Goal: Information Seeking & Learning: Learn about a topic

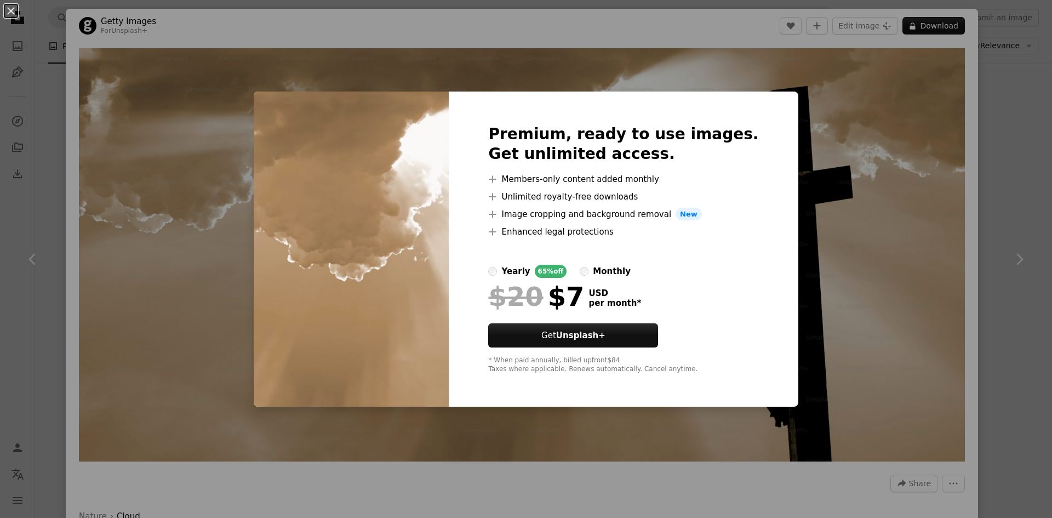
click at [1012, 119] on div "An X shape Premium, ready to use images. Get unlimited access. A plus sign Memb…" at bounding box center [526, 259] width 1052 height 518
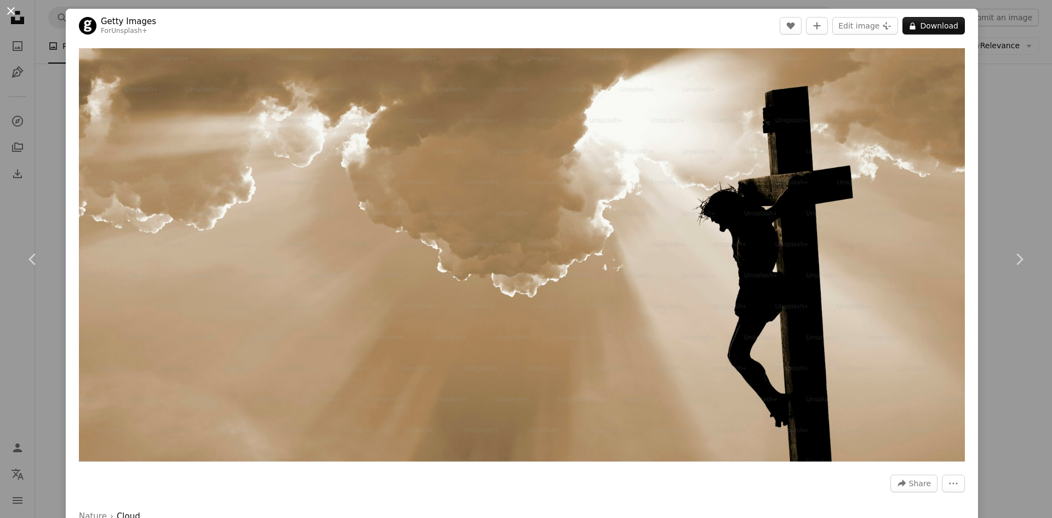
click at [7, 18] on button "An X shape" at bounding box center [10, 10] width 13 height 13
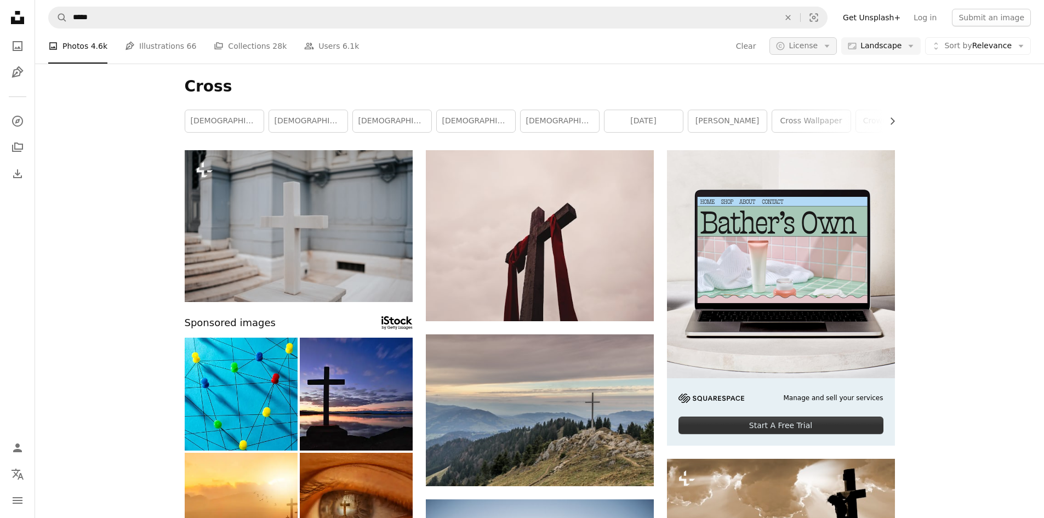
click at [837, 44] on button "A copyright icon © License Arrow down" at bounding box center [802, 46] width 67 height 18
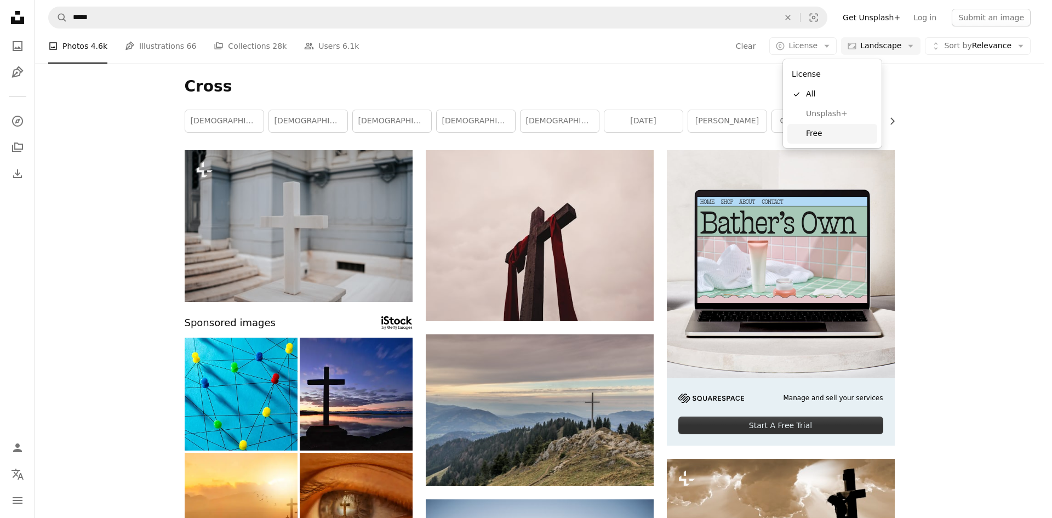
click at [807, 133] on span "Free" at bounding box center [839, 133] width 67 height 11
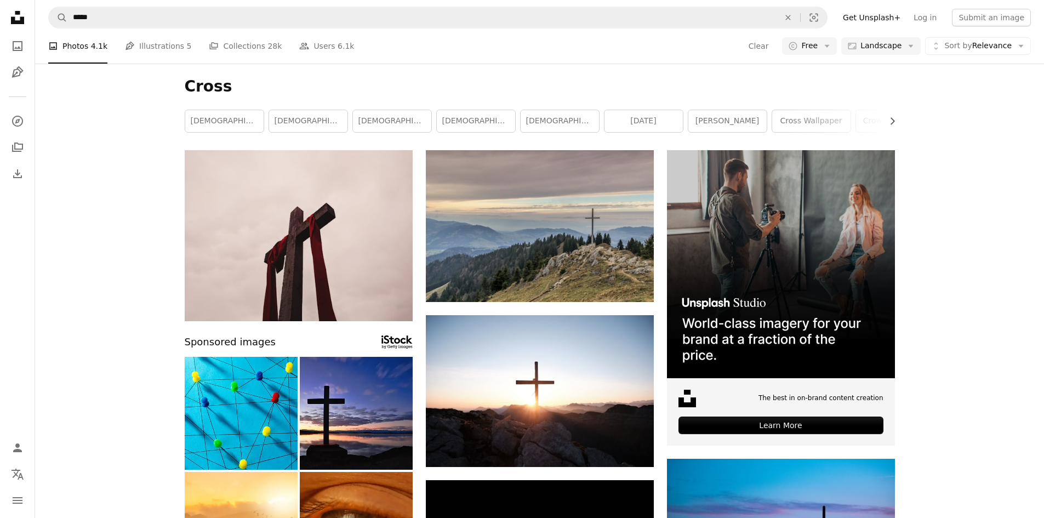
scroll to position [877, 0]
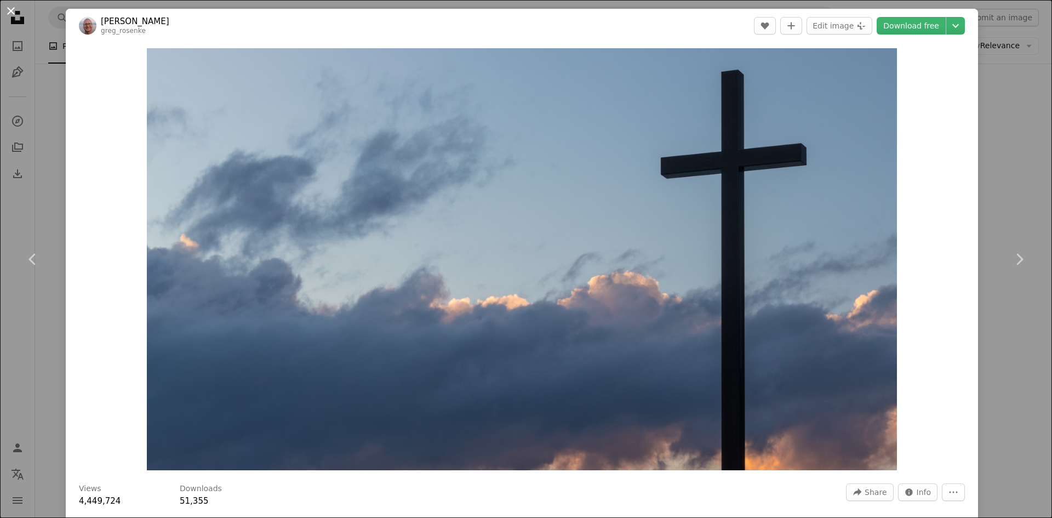
click at [9, 14] on button "An X shape" at bounding box center [10, 10] width 13 height 13
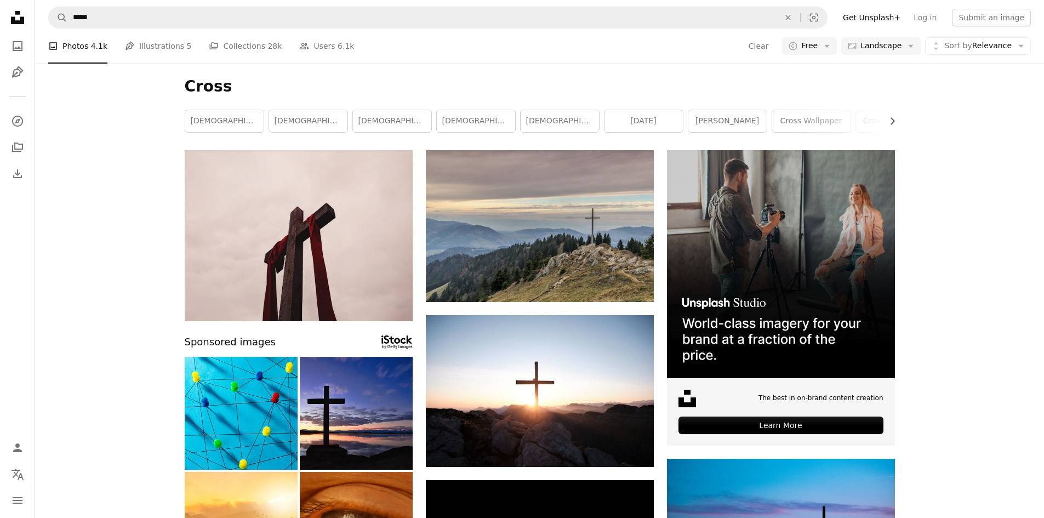
scroll to position [931, 0]
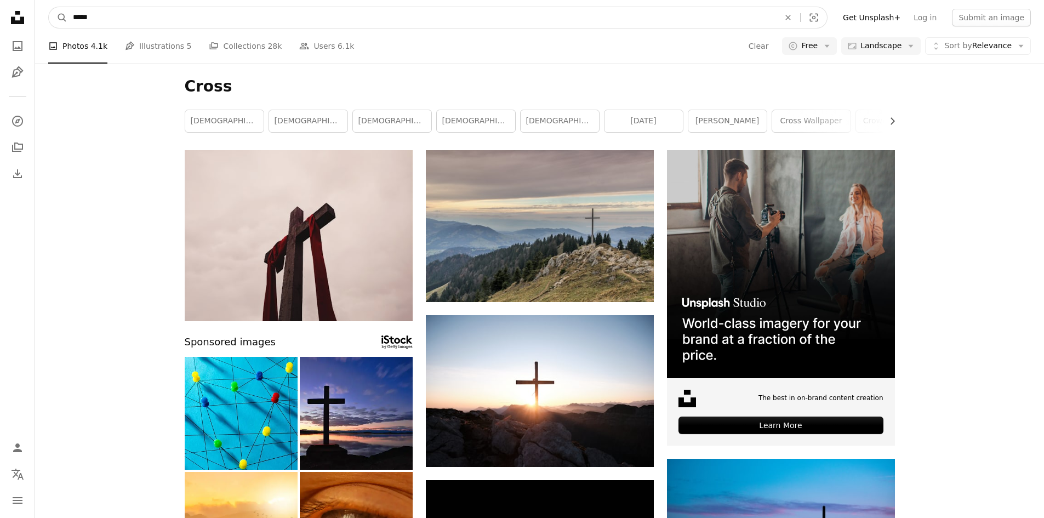
drag, startPoint x: 101, startPoint y: 13, endPoint x: 67, endPoint y: 16, distance: 34.1
click at [67, 16] on input "*****" at bounding box center [421, 17] width 708 height 21
type input "**********"
click at [49, 7] on button "A magnifying glass" at bounding box center [58, 17] width 19 height 21
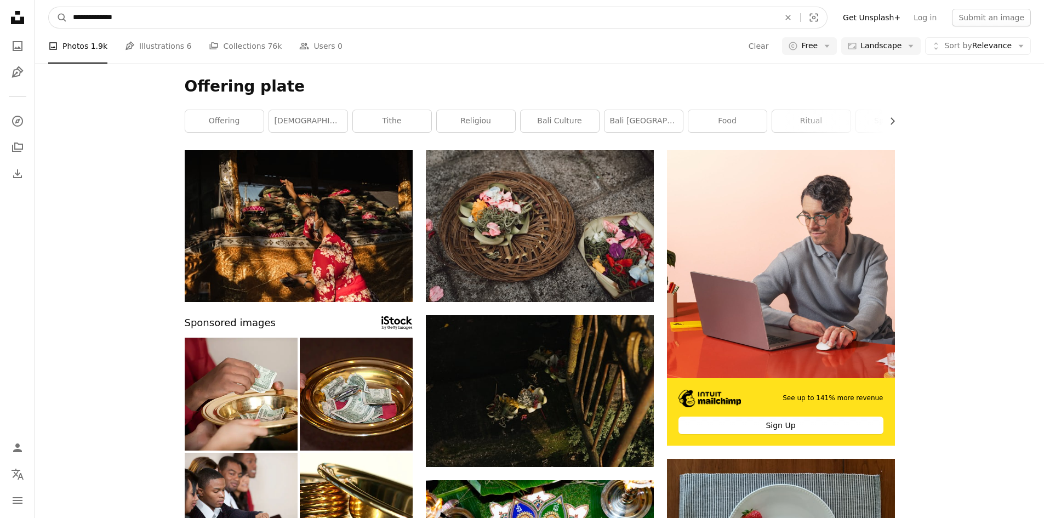
click at [332, 24] on input "**********" at bounding box center [421, 17] width 708 height 21
type input "**********"
click at [49, 7] on button "A magnifying glass" at bounding box center [58, 17] width 19 height 21
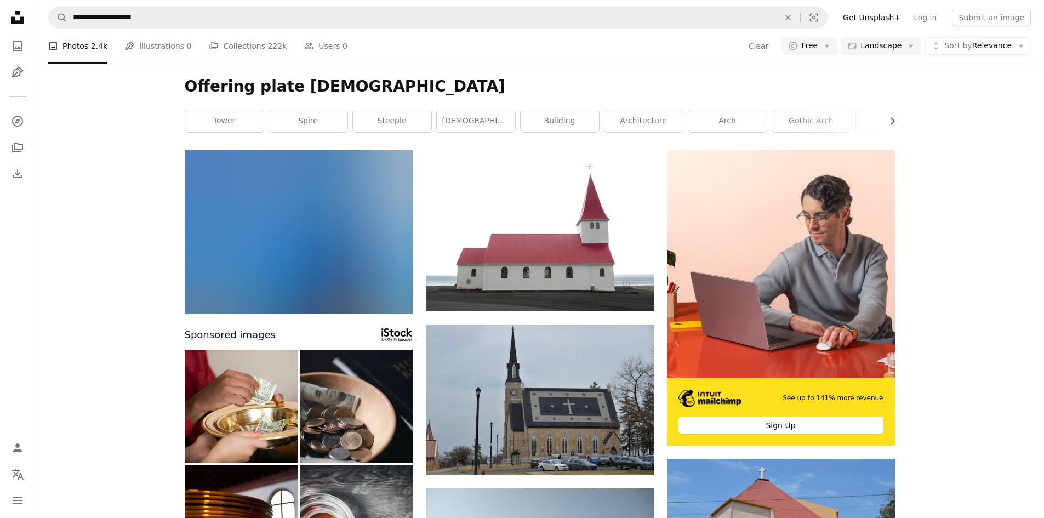
scroll to position [219, 0]
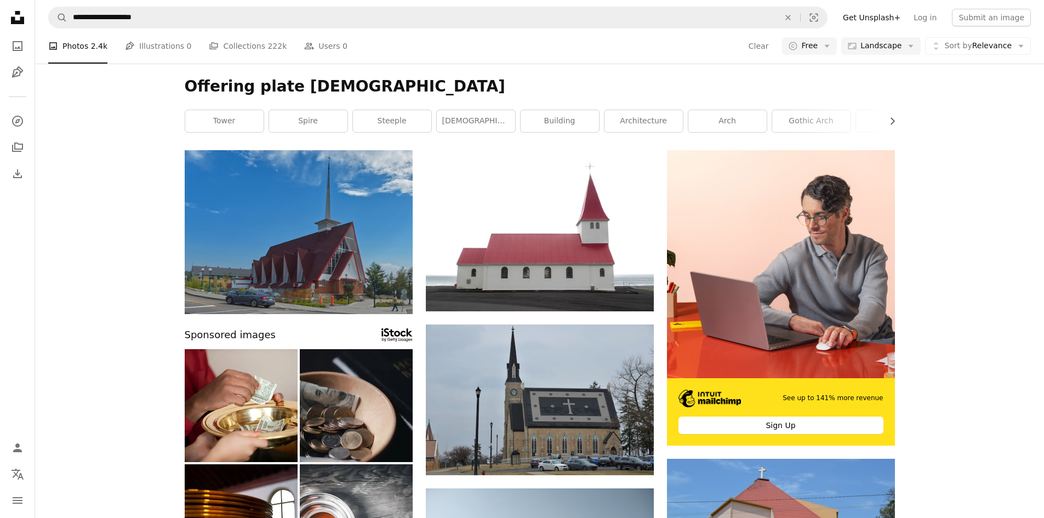
click at [334, 349] on img at bounding box center [356, 405] width 113 height 113
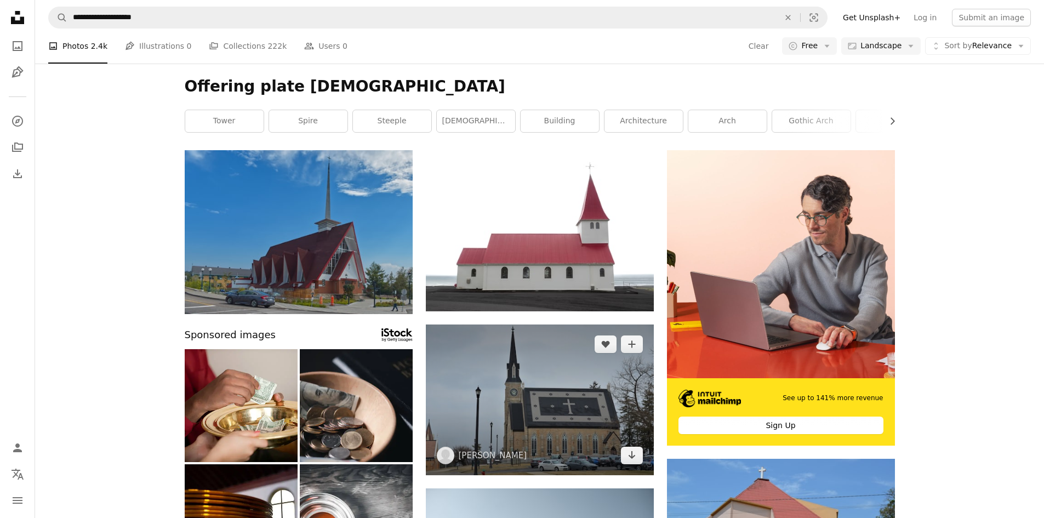
scroll to position [0, 0]
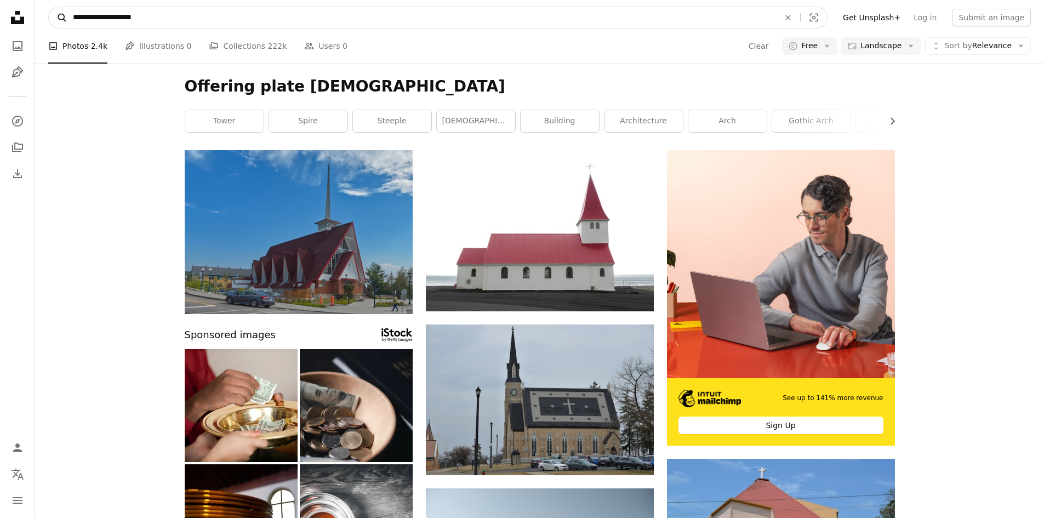
drag, startPoint x: 120, startPoint y: 21, endPoint x: 58, endPoint y: 21, distance: 61.9
click at [58, 21] on form "**********" at bounding box center [437, 18] width 779 height 22
type input "******"
click button "A magnifying glass" at bounding box center [58, 17] width 19 height 21
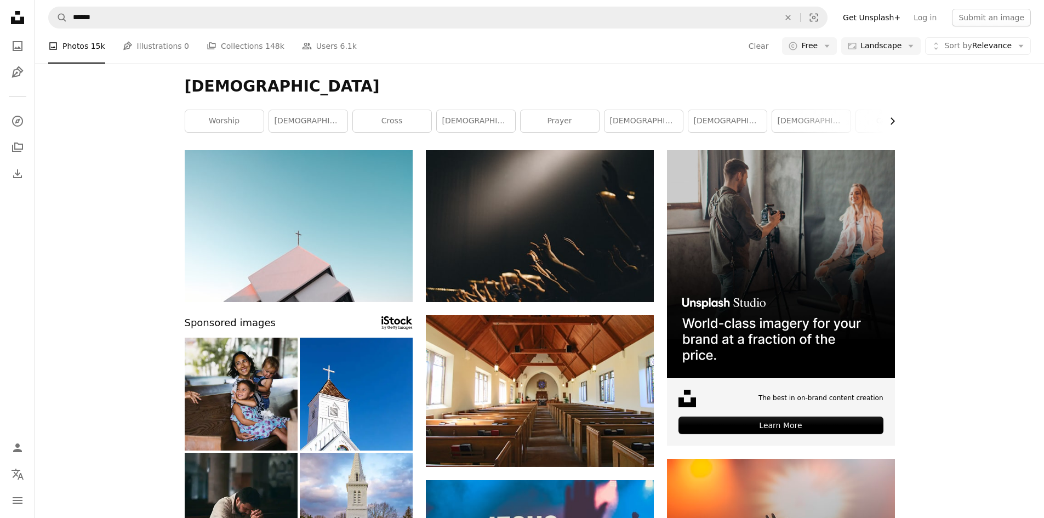
click at [893, 117] on icon "Chevron right" at bounding box center [891, 121] width 11 height 11
click at [893, 117] on link "[DEMOGRAPHIC_DATA] worship" at bounding box center [855, 121] width 78 height 22
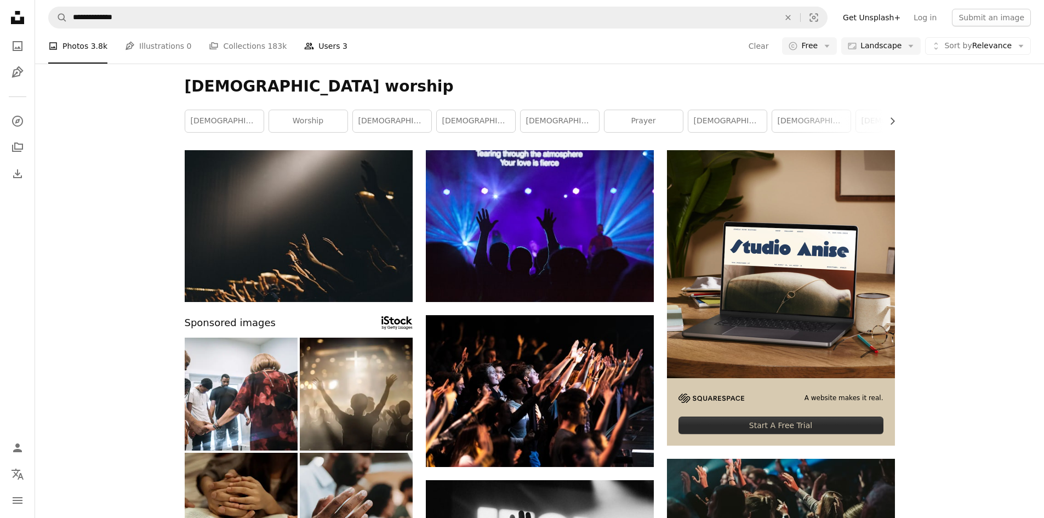
click at [304, 44] on link "People Users 3" at bounding box center [325, 45] width 43 height 35
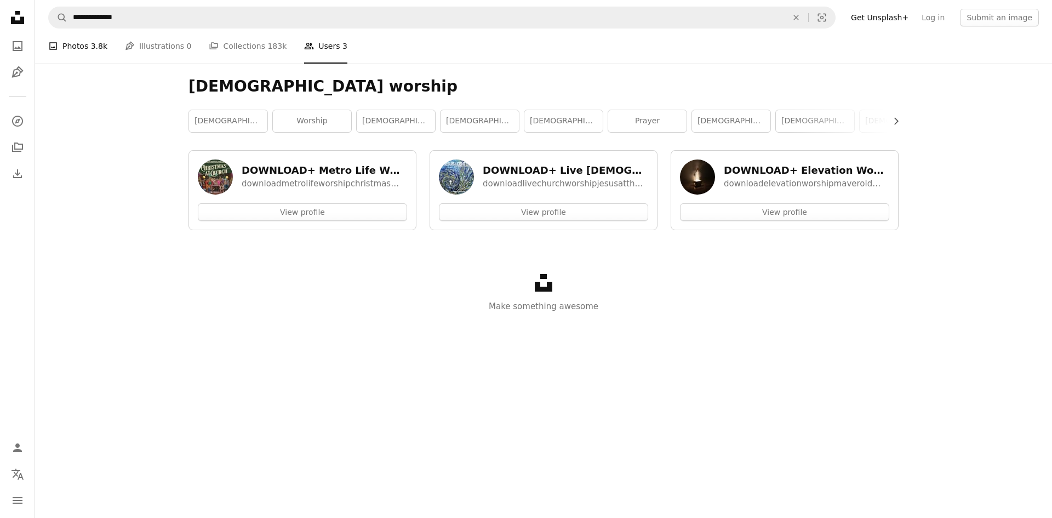
click at [84, 47] on link "A photo Photos 3.8k" at bounding box center [77, 45] width 59 height 35
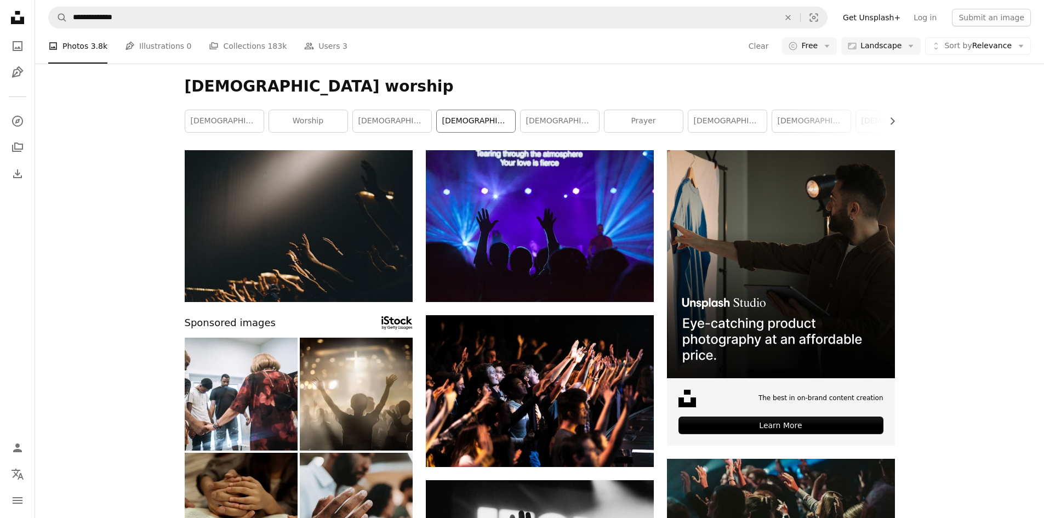
click at [478, 127] on link "[DEMOGRAPHIC_DATA]" at bounding box center [476, 121] width 78 height 22
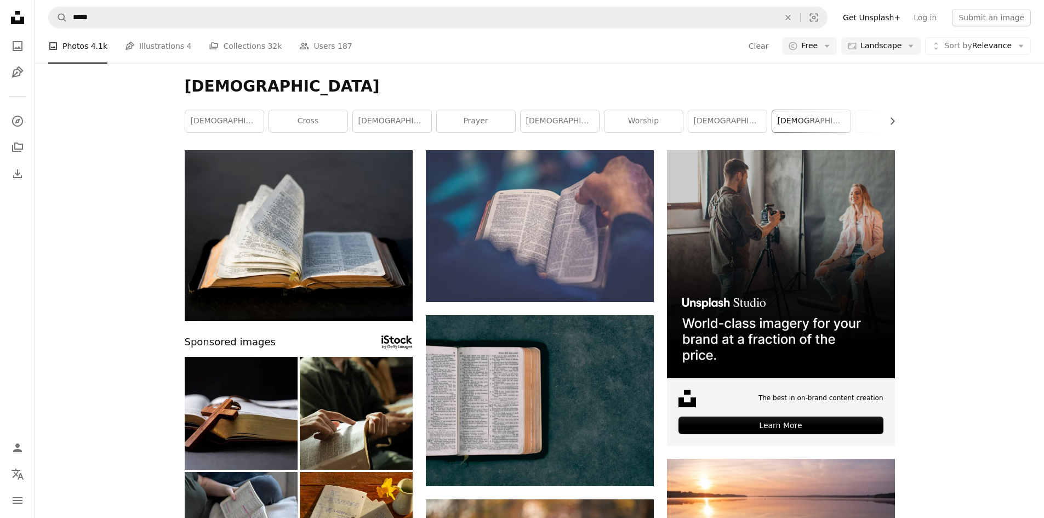
click at [830, 125] on link "[DEMOGRAPHIC_DATA]" at bounding box center [811, 121] width 78 height 22
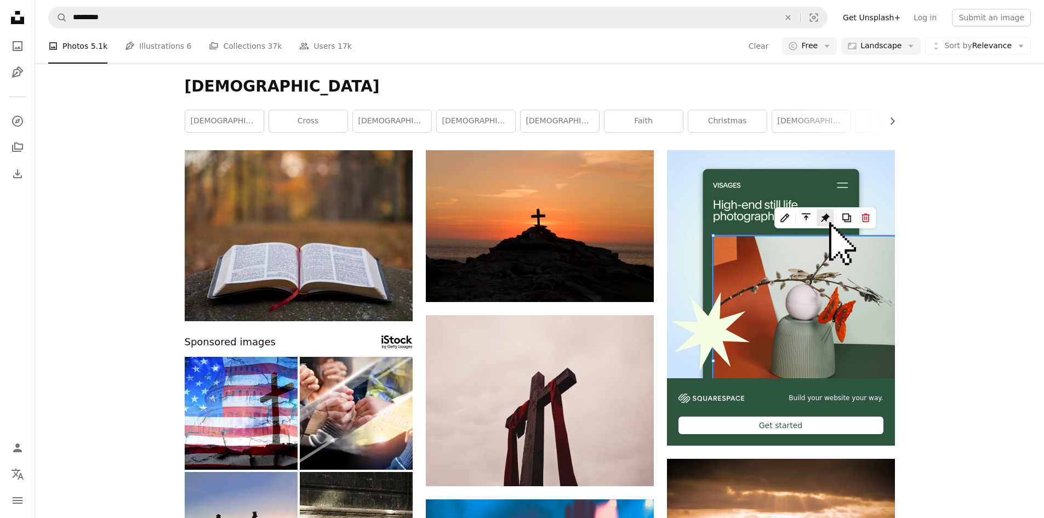
scroll to position [1194, 0]
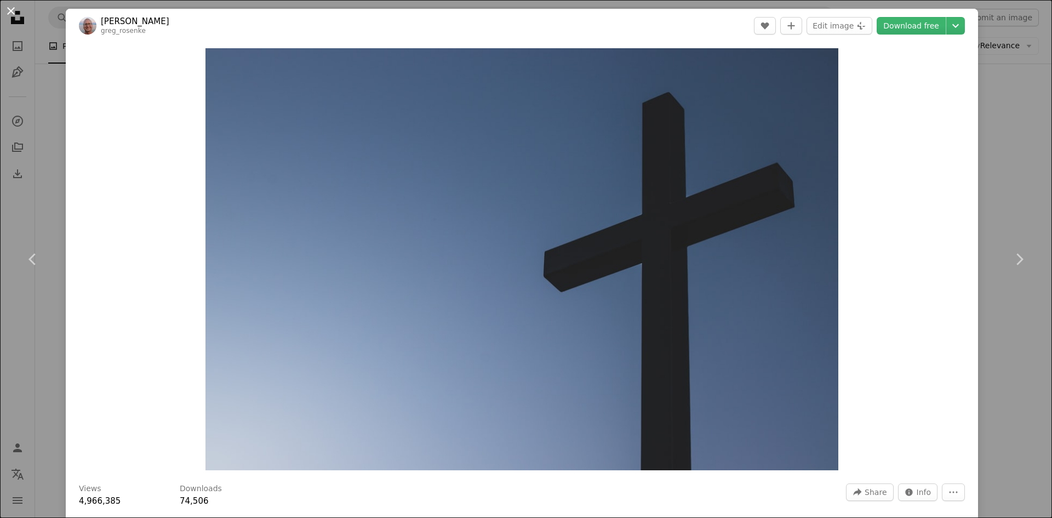
click at [13, 13] on button "An X shape" at bounding box center [10, 10] width 13 height 13
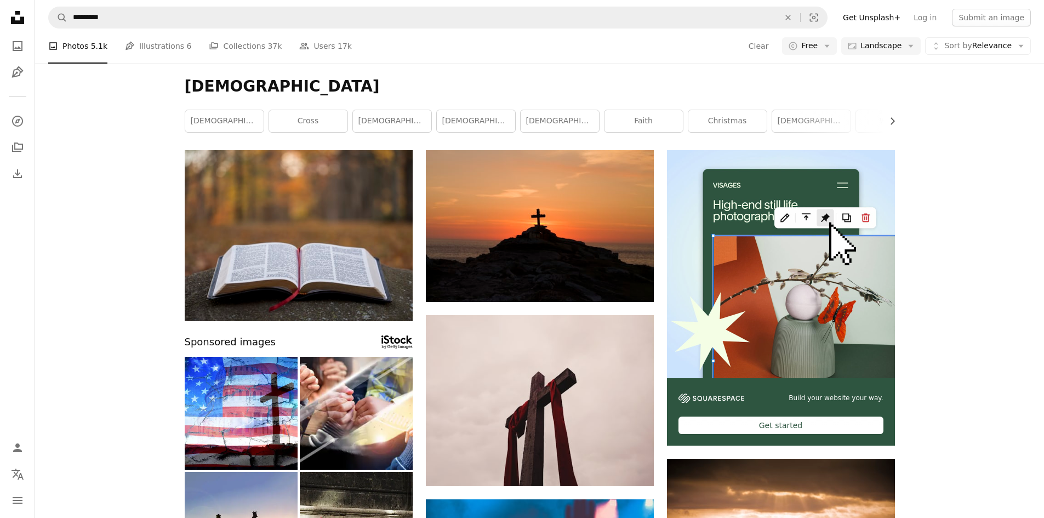
scroll to position [1742, 0]
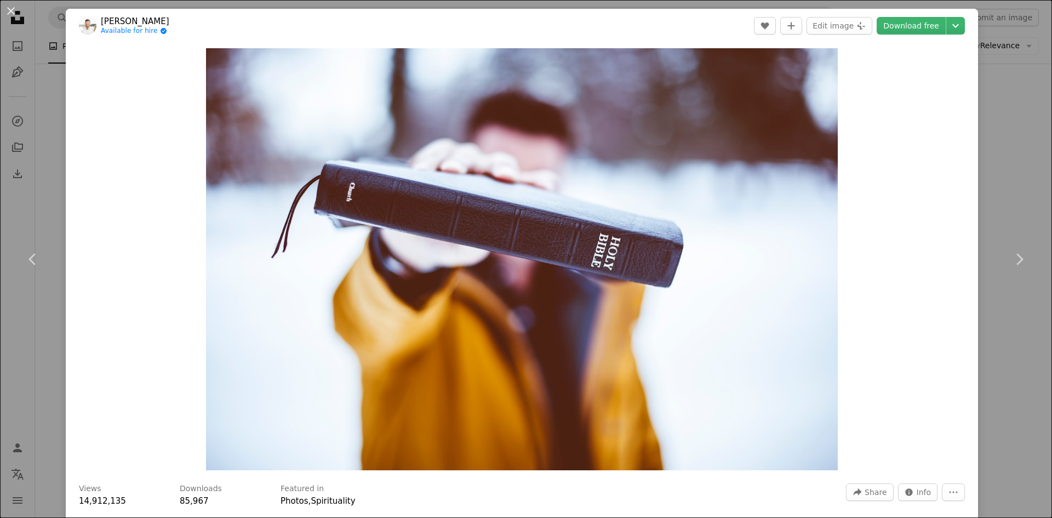
drag, startPoint x: 14, startPoint y: 18, endPoint x: 0, endPoint y: 73, distance: 57.1
click at [14, 17] on button "An X shape" at bounding box center [10, 10] width 13 height 13
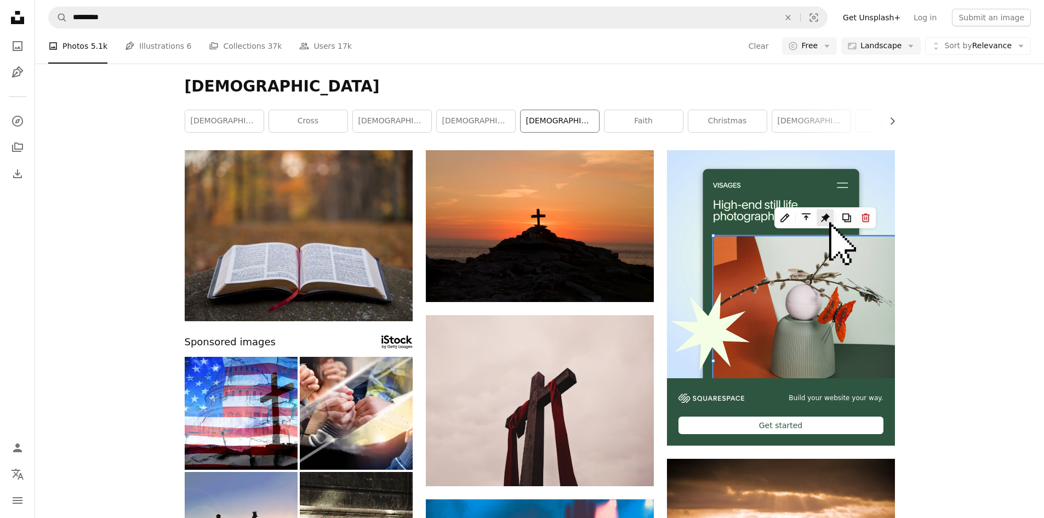
click at [560, 128] on link "[DEMOGRAPHIC_DATA]" at bounding box center [559, 121] width 78 height 22
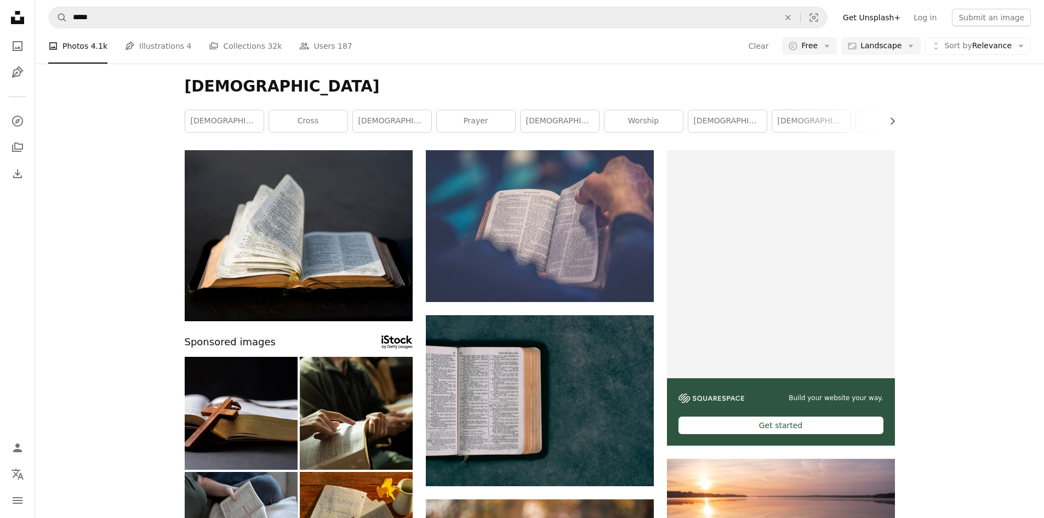
scroll to position [2575, 0]
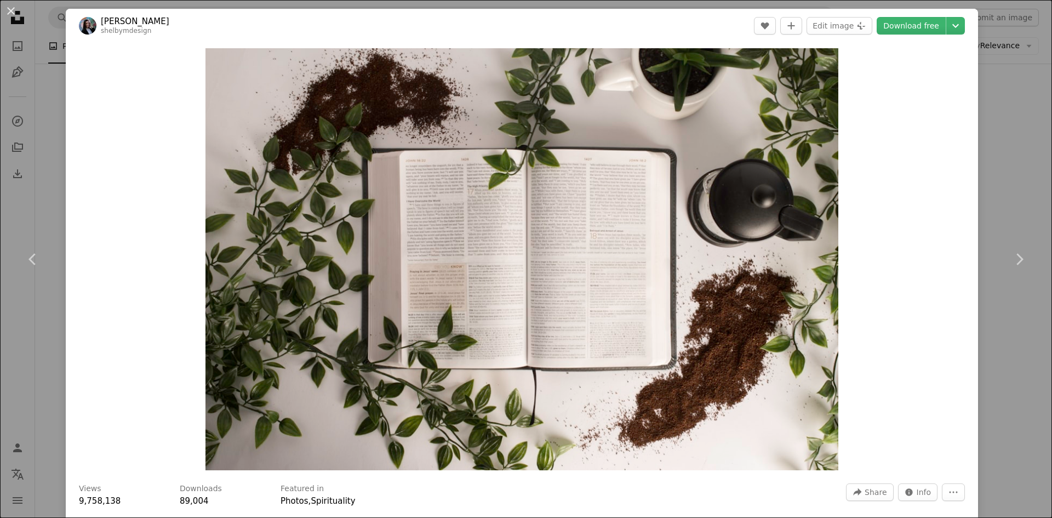
drag, startPoint x: 11, startPoint y: 9, endPoint x: 514, endPoint y: 211, distance: 541.8
click at [11, 9] on button "An X shape" at bounding box center [10, 10] width 13 height 13
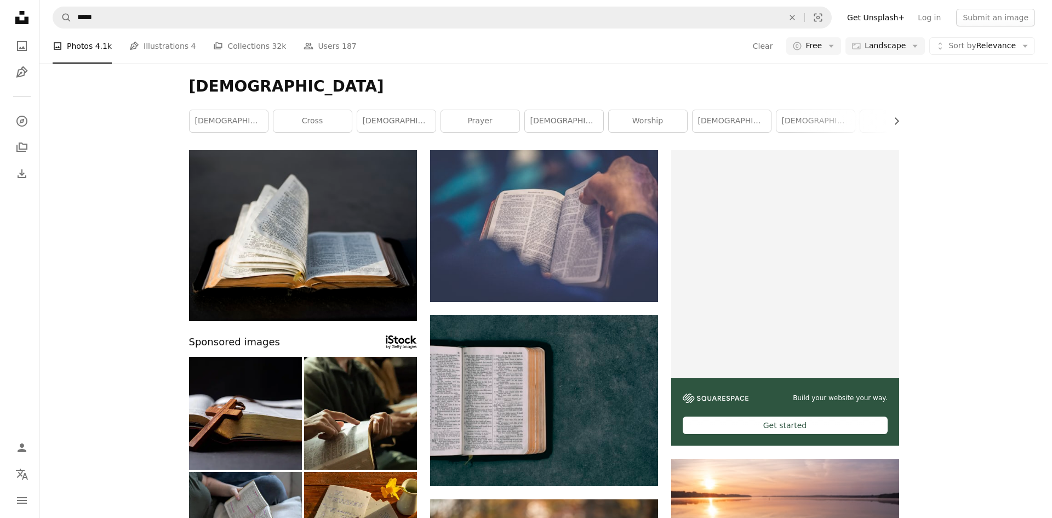
scroll to position [6081, 0]
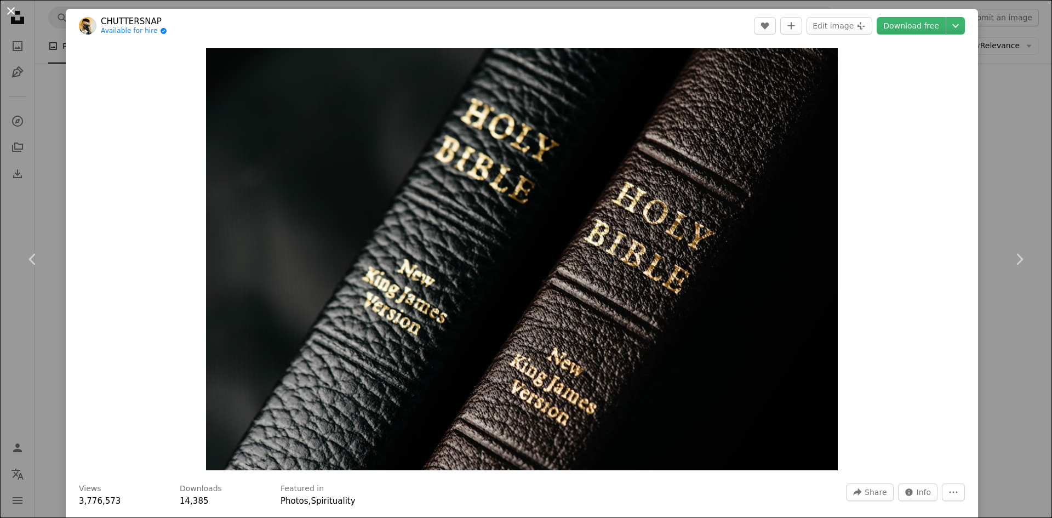
click at [13, 14] on button "An X shape" at bounding box center [10, 10] width 13 height 13
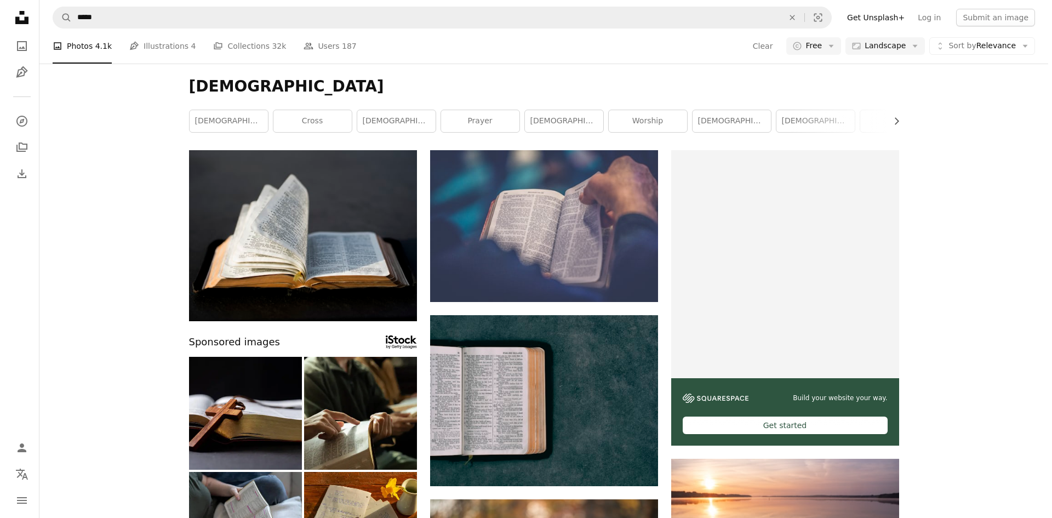
scroll to position [8655, 0]
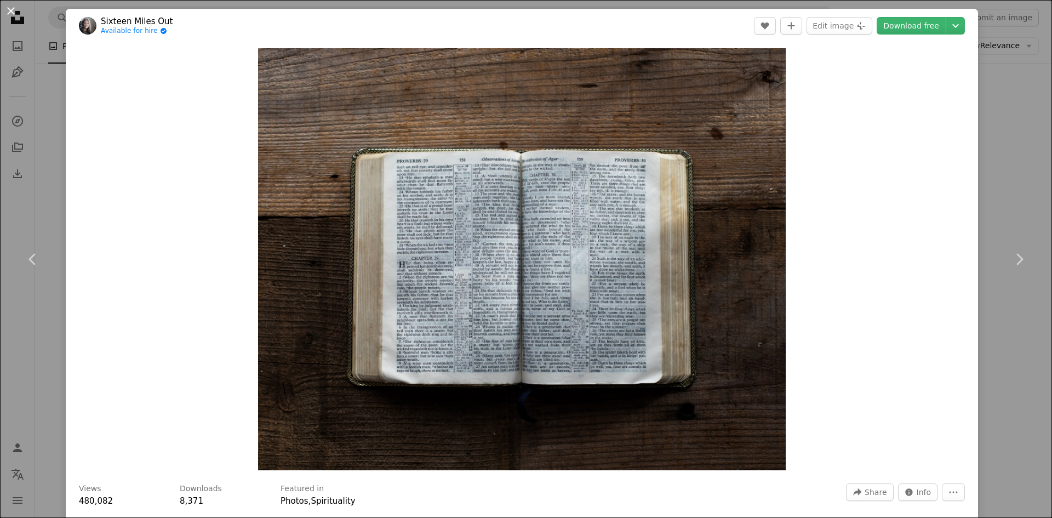
click at [8, 15] on button "An X shape" at bounding box center [10, 10] width 13 height 13
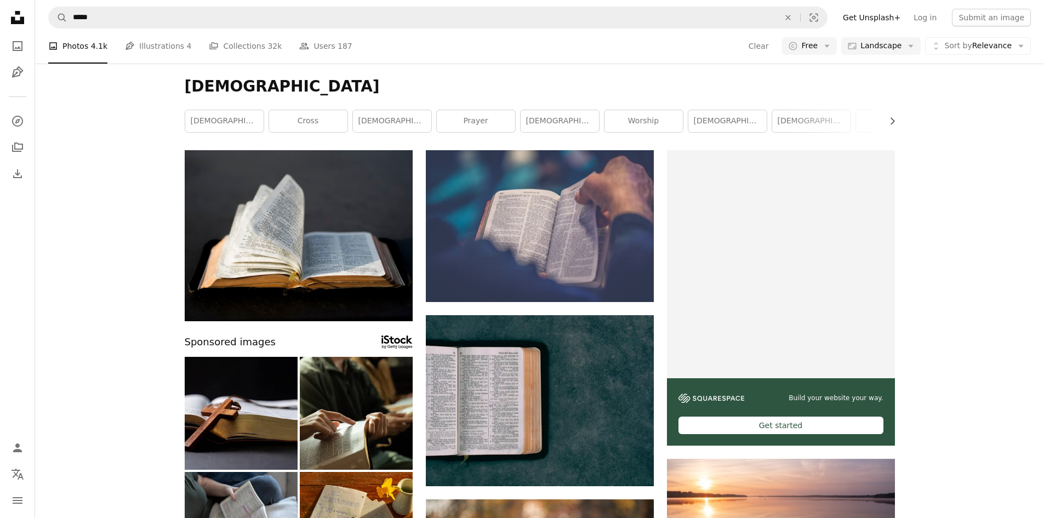
scroll to position [9094, 0]
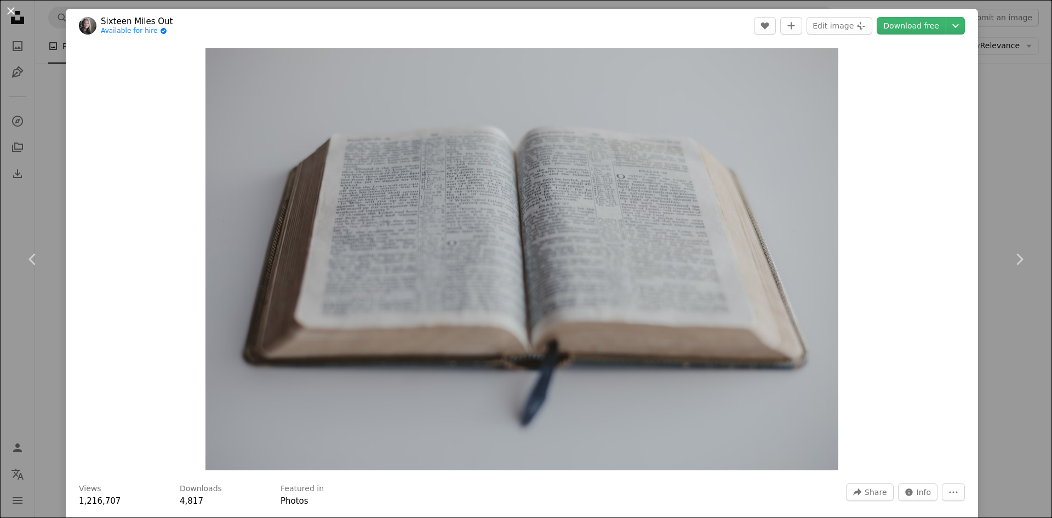
click at [13, 7] on button "An X shape" at bounding box center [10, 10] width 13 height 13
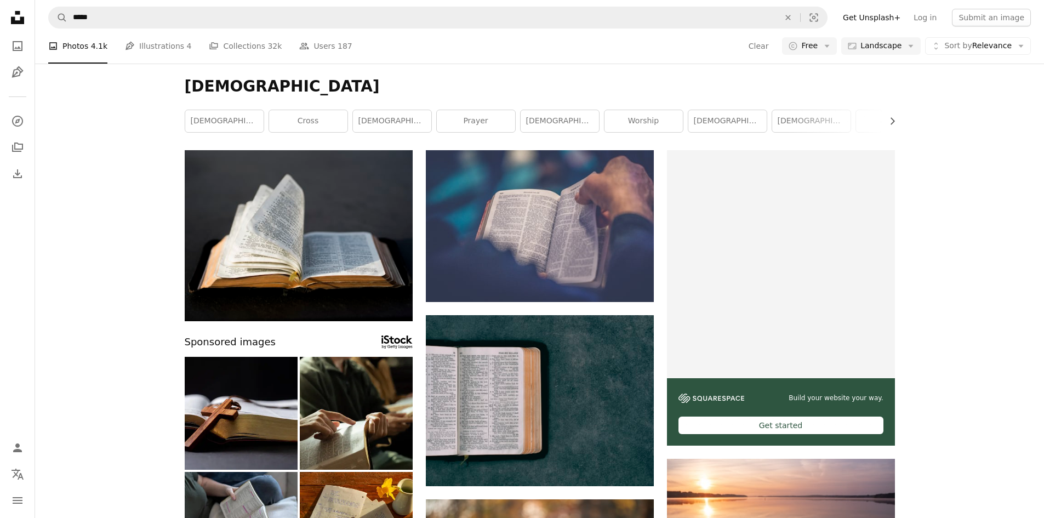
scroll to position [11340, 0]
click at [153, 44] on link "Pen Tool Illustrations 4" at bounding box center [158, 45] width 66 height 35
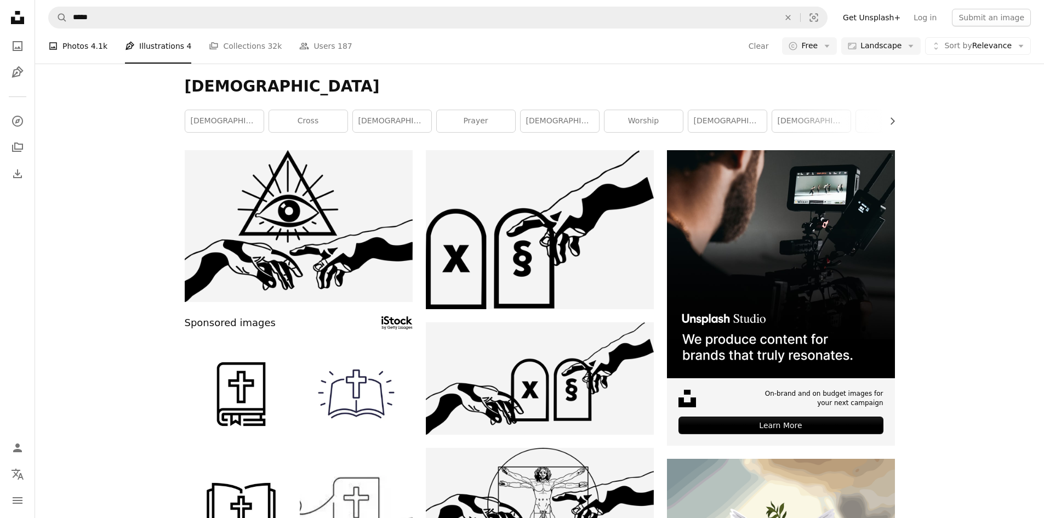
click at [79, 47] on link "A photo Photos 4.1k" at bounding box center [77, 45] width 59 height 35
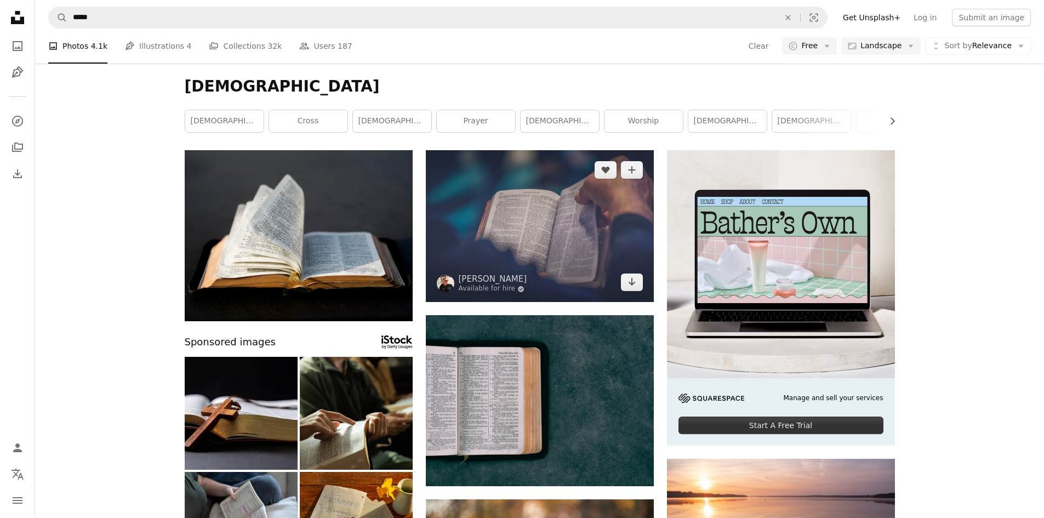
click at [573, 243] on img at bounding box center [540, 226] width 228 height 152
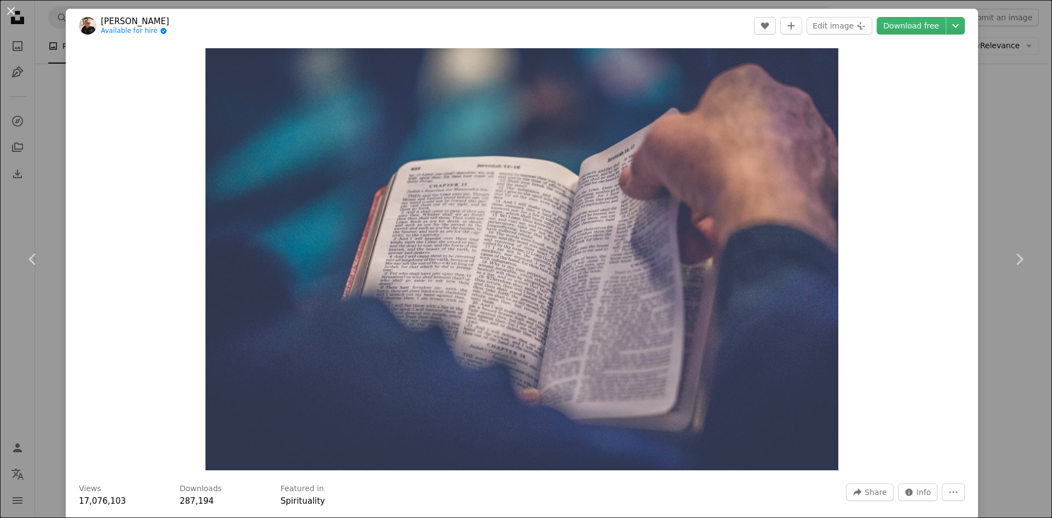
click at [12, 12] on button "An X shape" at bounding box center [10, 10] width 13 height 13
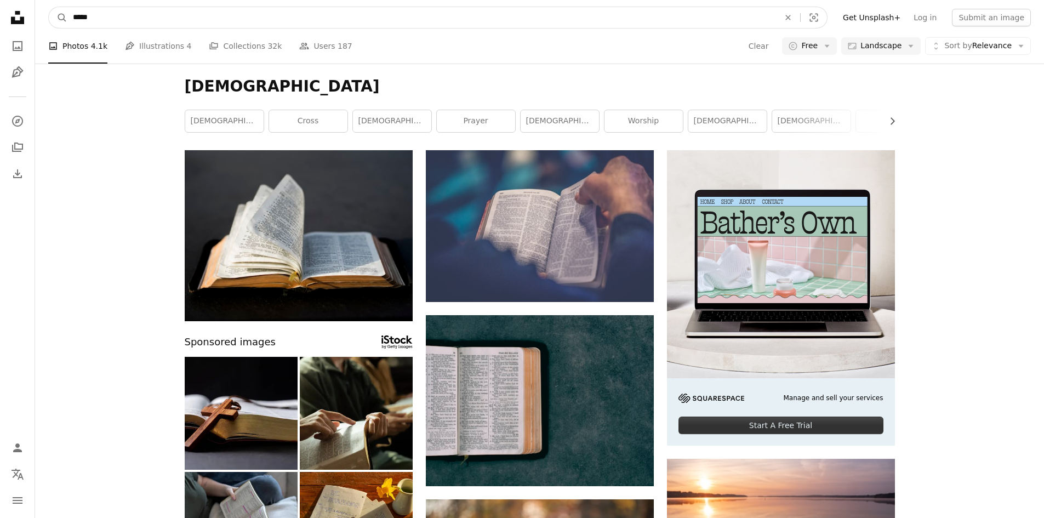
click at [119, 8] on input "*****" at bounding box center [421, 17] width 708 height 21
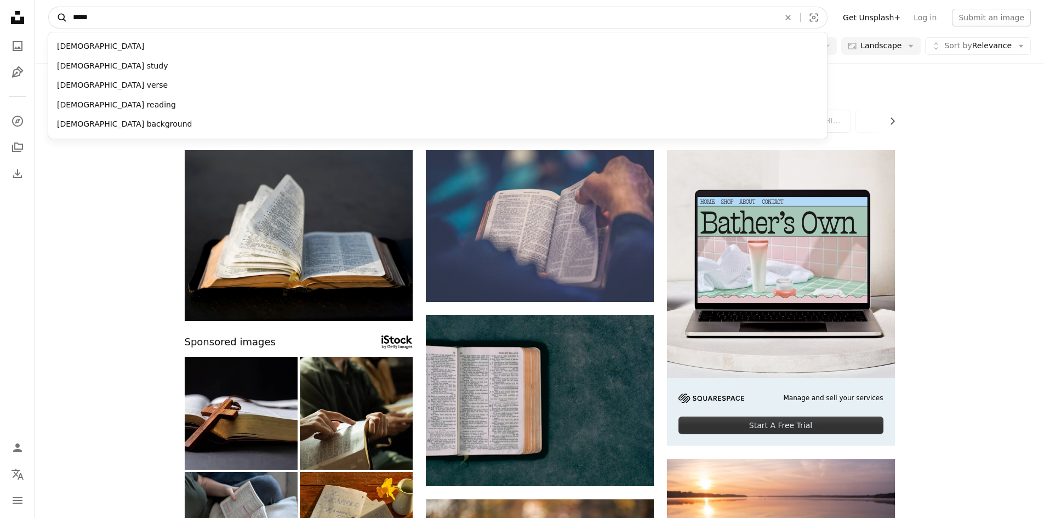
drag, startPoint x: 102, startPoint y: 19, endPoint x: 56, endPoint y: 23, distance: 45.7
click at [56, 23] on form "A magnifying glass ***** [DEMOGRAPHIC_DATA] [DEMOGRAPHIC_DATA] study [DEMOGRAPH…" at bounding box center [437, 18] width 779 height 22
click at [123, 20] on input "*****" at bounding box center [421, 17] width 708 height 21
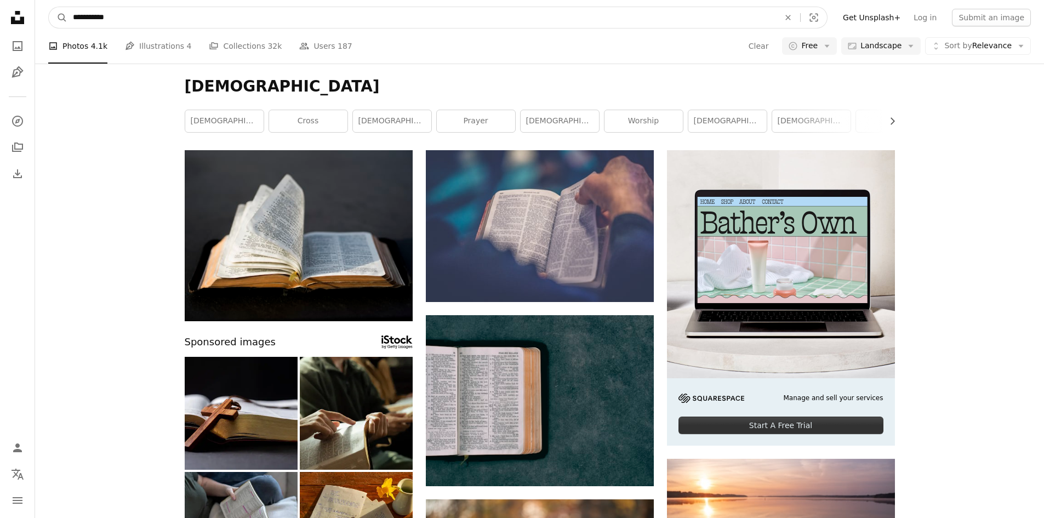
type input "**********"
click button "A magnifying glass" at bounding box center [58, 17] width 19 height 21
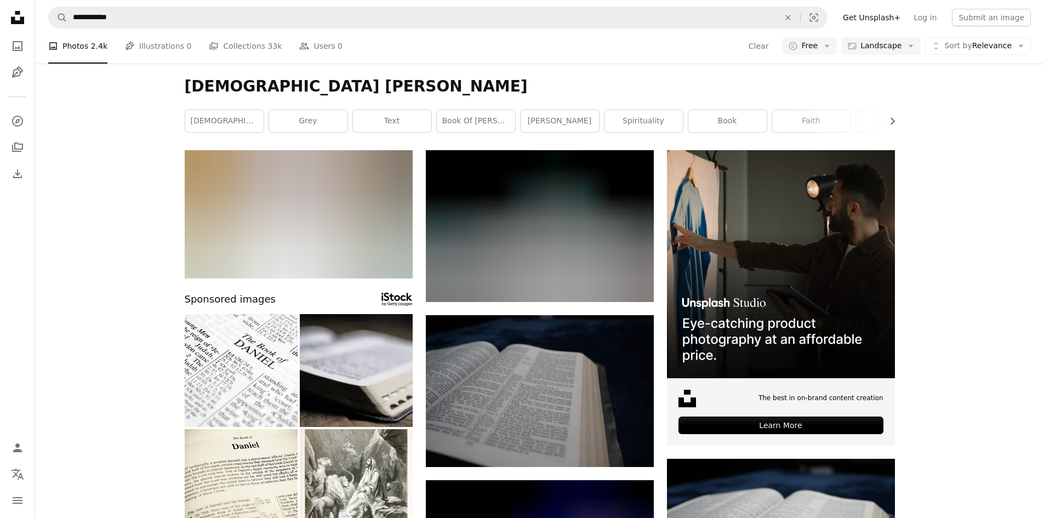
scroll to position [1200, 0]
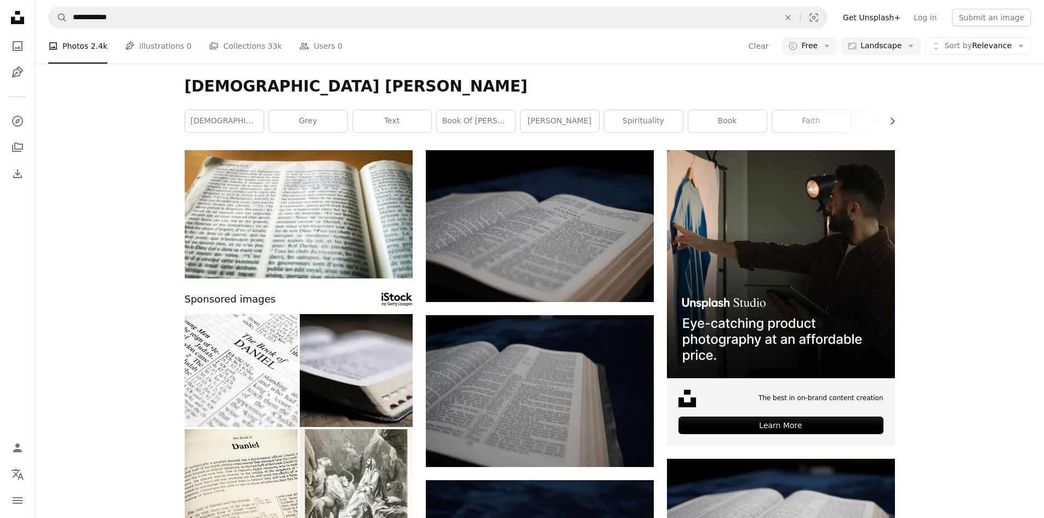
click at [476, 118] on link "book of [PERSON_NAME]" at bounding box center [476, 121] width 78 height 22
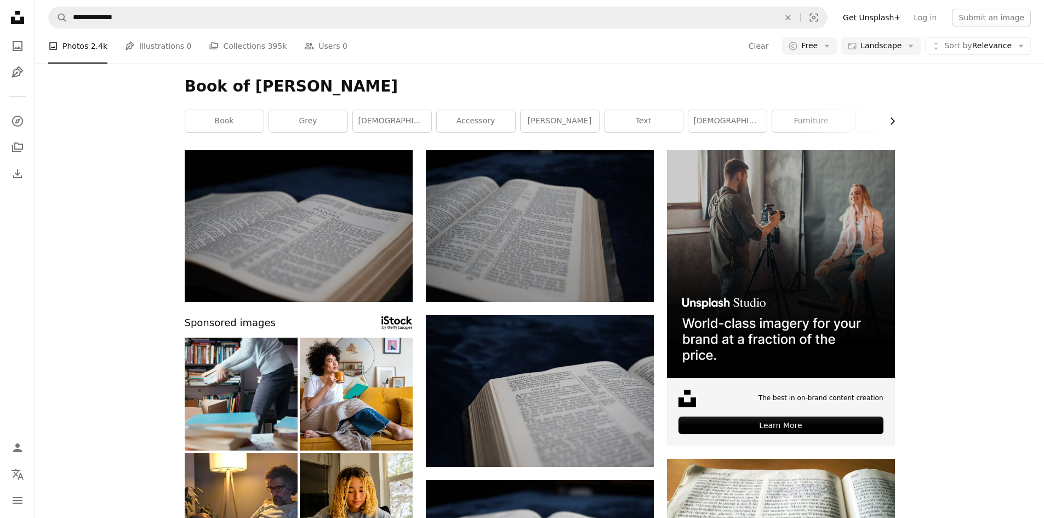
click at [890, 127] on button "Chevron right" at bounding box center [888, 121] width 13 height 22
click at [774, 124] on link "blue" at bounding box center [771, 121] width 78 height 22
